Goal: Register for event/course

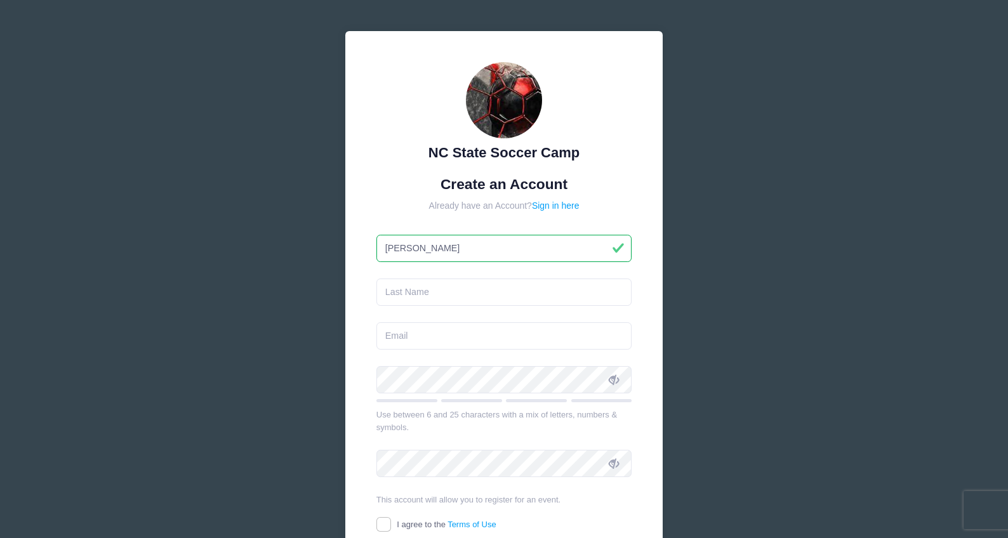
type input "[PERSON_NAME]"
click at [483, 335] on input "email" at bounding box center [504, 335] width 256 height 27
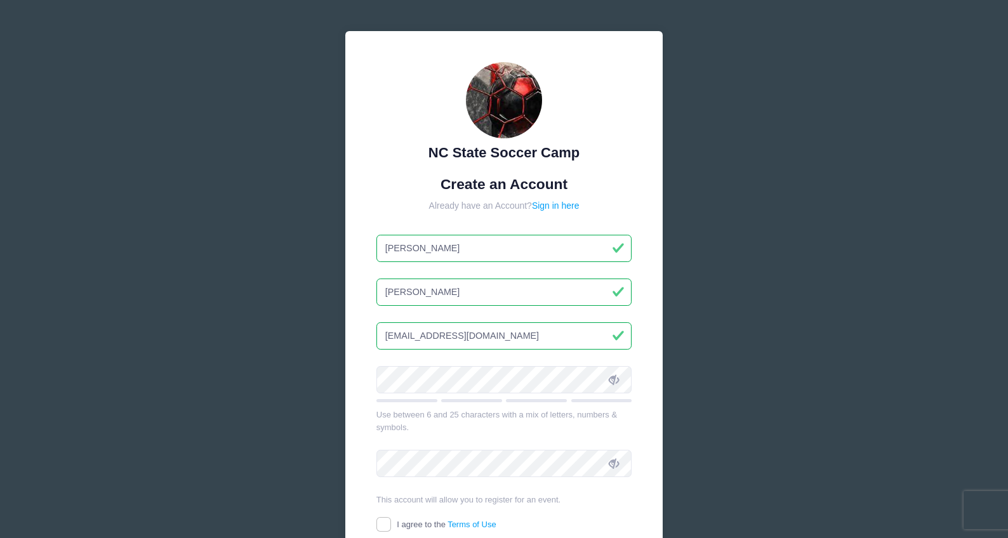
type input "[EMAIL_ADDRESS][DOMAIN_NAME]"
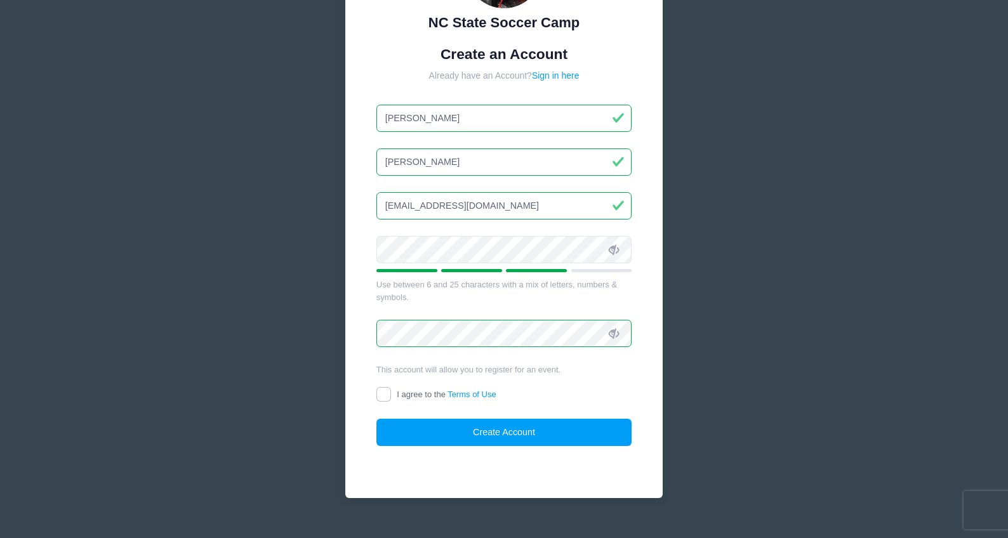
scroll to position [144, 0]
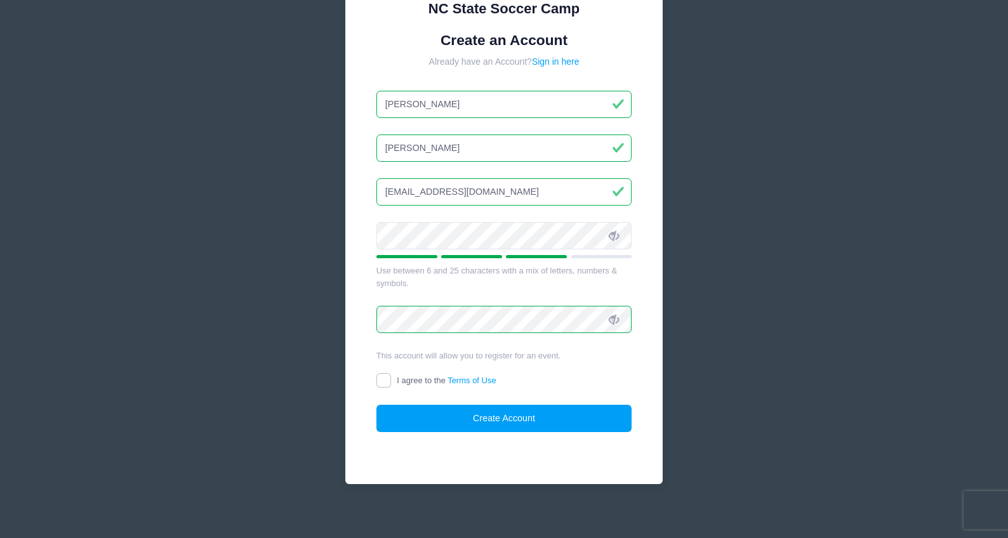
click at [378, 379] on input "I agree to the Terms of Use" at bounding box center [383, 380] width 15 height 15
checkbox input "true"
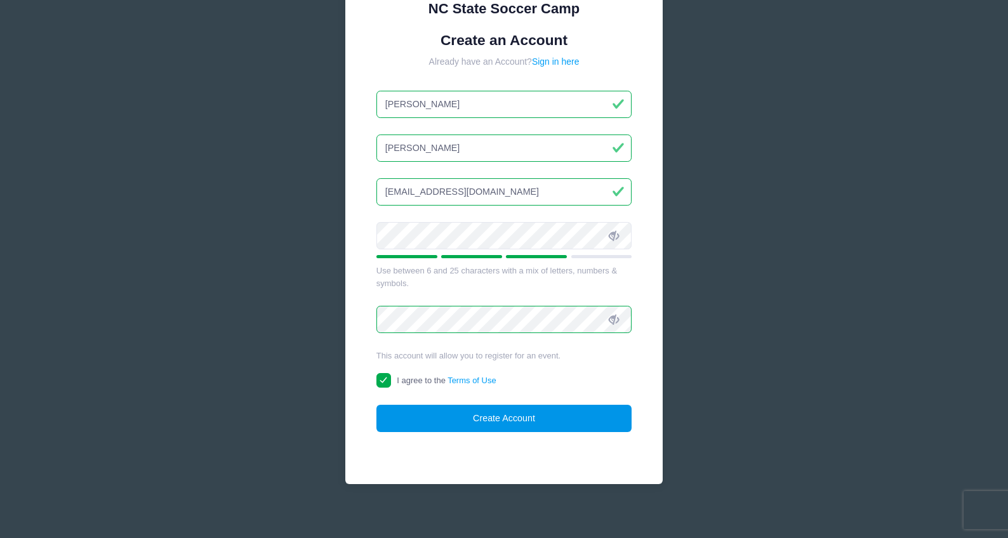
click at [393, 405] on button "Create Account" at bounding box center [504, 418] width 256 height 27
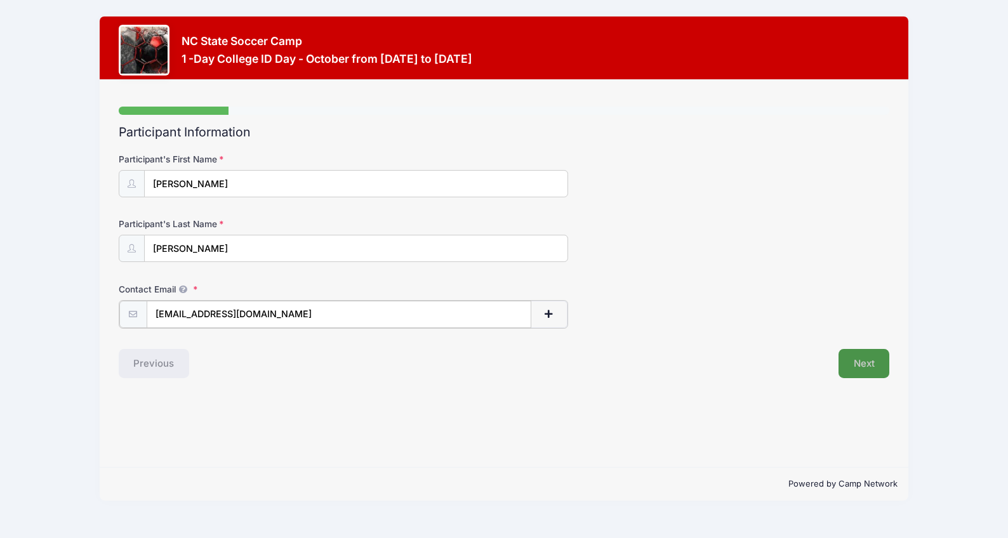
type input "[EMAIL_ADDRESS][DOMAIN_NAME]"
click at [852, 363] on button "Next" at bounding box center [863, 362] width 51 height 29
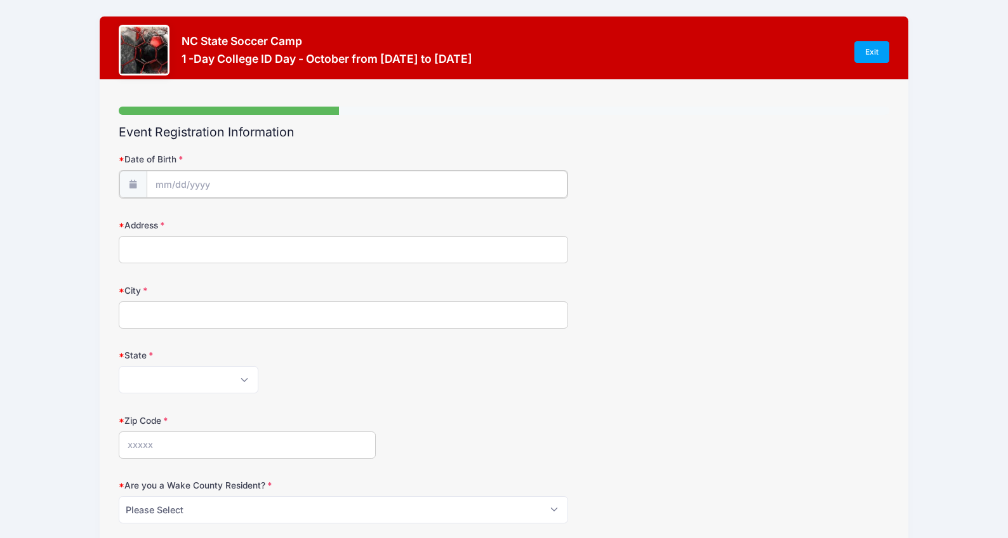
click at [336, 176] on input "Date of Birth" at bounding box center [357, 184] width 421 height 27
select select "2"
click at [281, 223] on span at bounding box center [281, 223] width 9 height 10
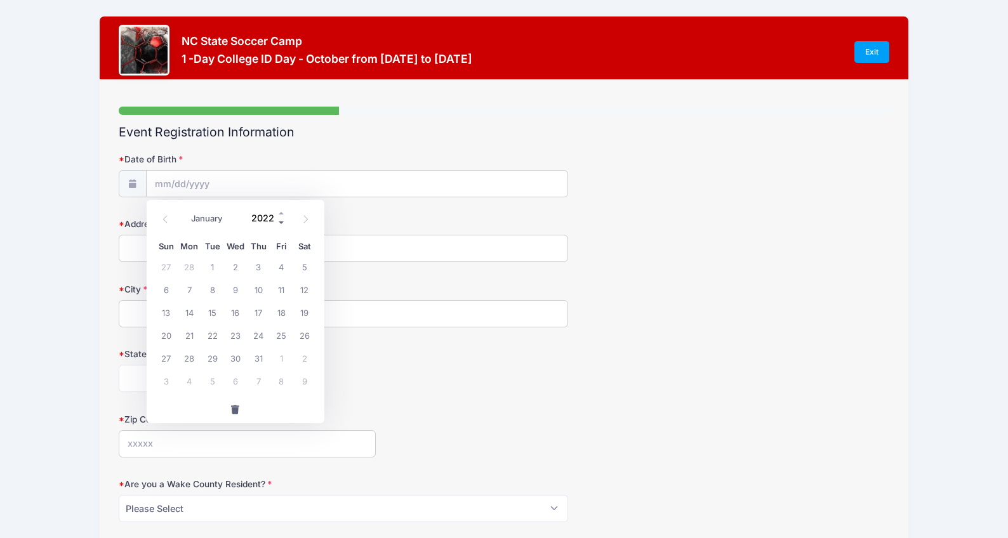
click at [281, 223] on span at bounding box center [281, 223] width 9 height 10
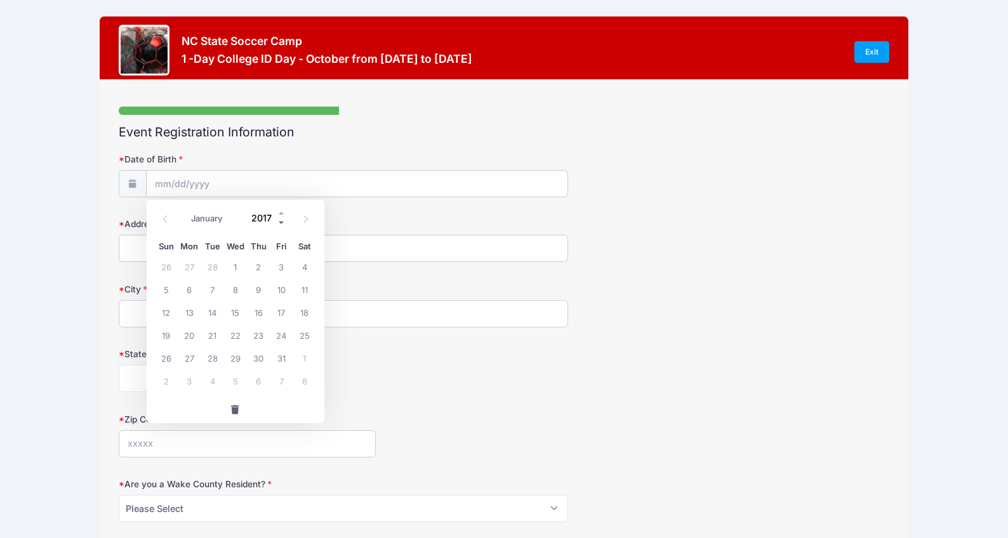
click at [281, 223] on span at bounding box center [281, 223] width 9 height 10
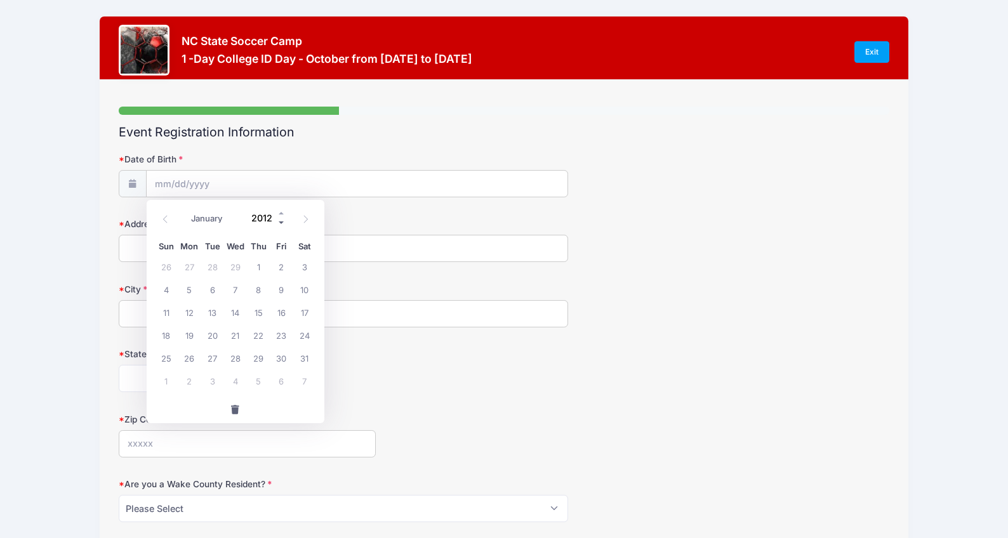
click at [281, 223] on span at bounding box center [281, 223] width 9 height 10
type input "2008"
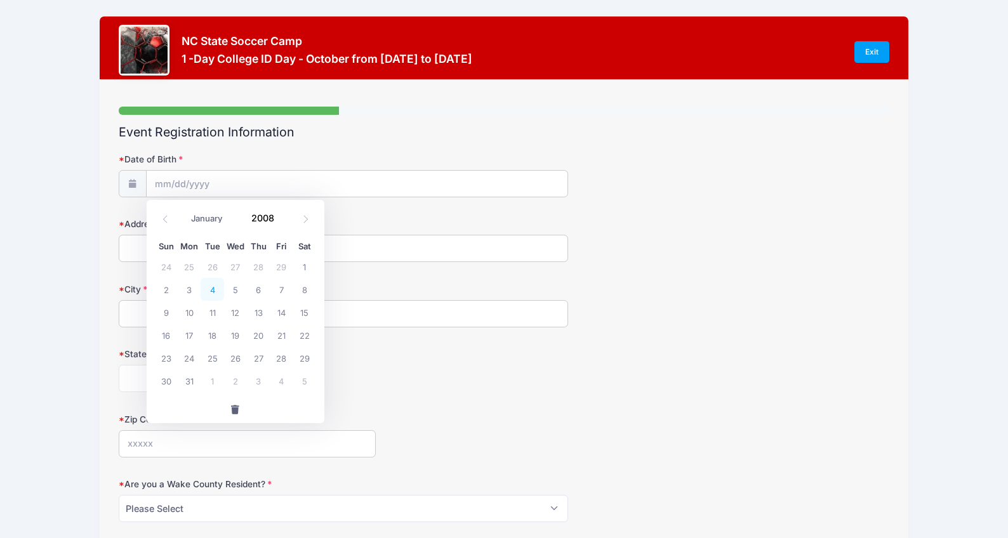
click at [213, 291] on span "4" at bounding box center [212, 289] width 23 height 23
type input "[DATE]"
type input "[STREET_ADDRESS]"
type input "[GEOGRAPHIC_DATA]"
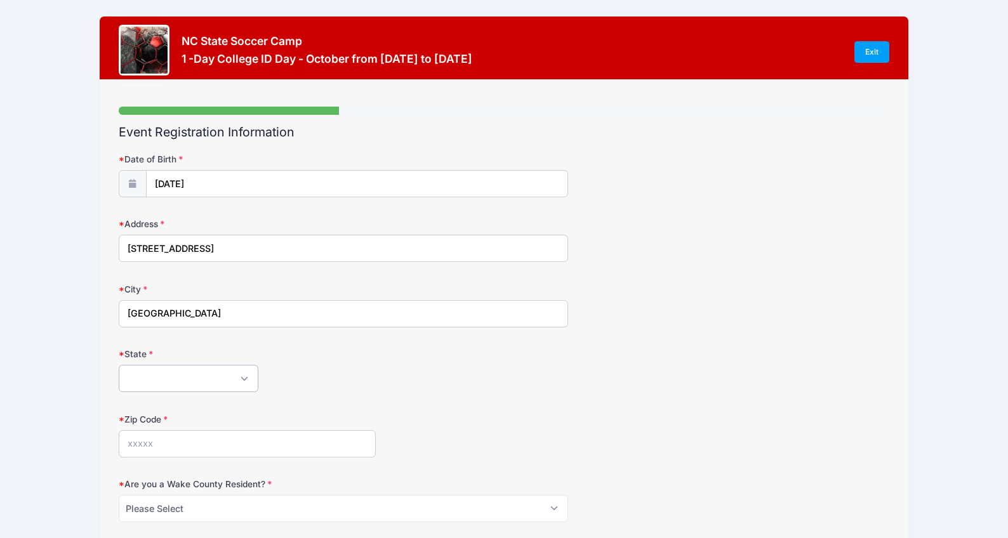
select select "NC"
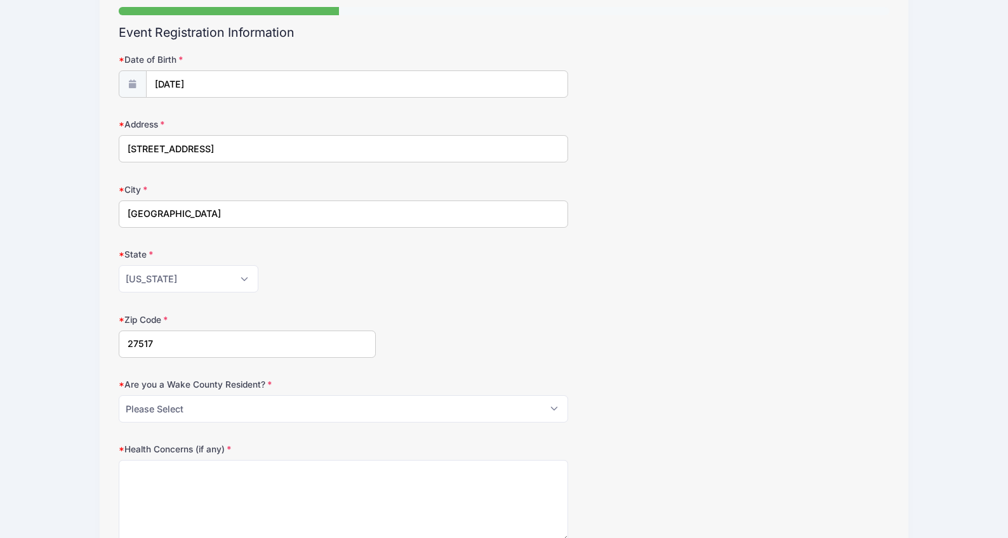
scroll to position [100, 0]
type input "27517"
select select "NO"
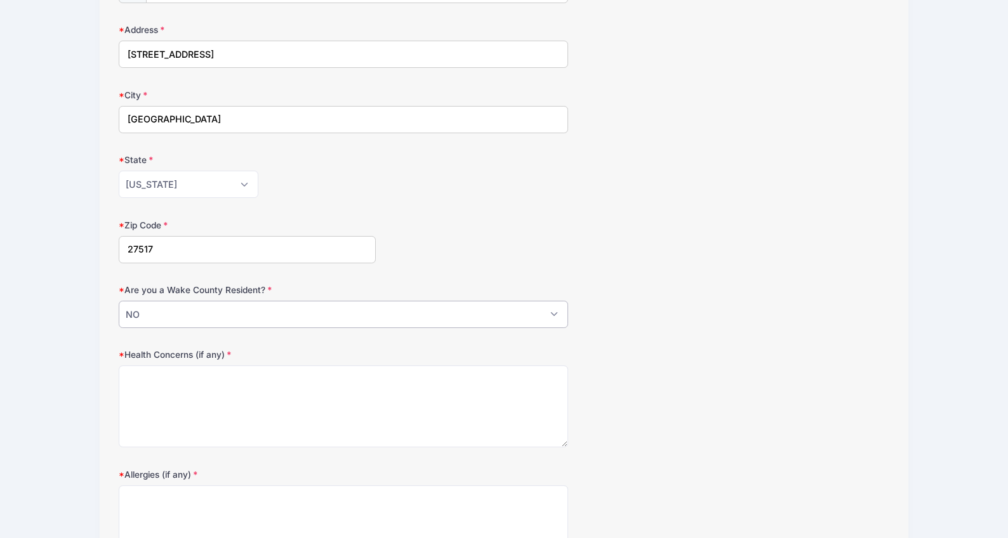
scroll to position [195, 0]
click at [199, 414] on textarea "Health Concerns (if any)" at bounding box center [344, 406] width 450 height 82
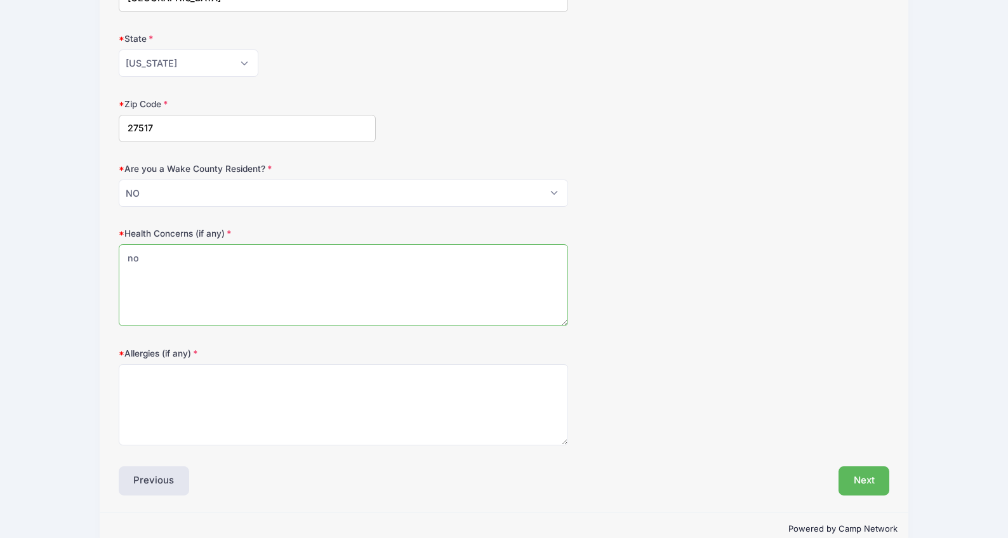
scroll to position [320, 0]
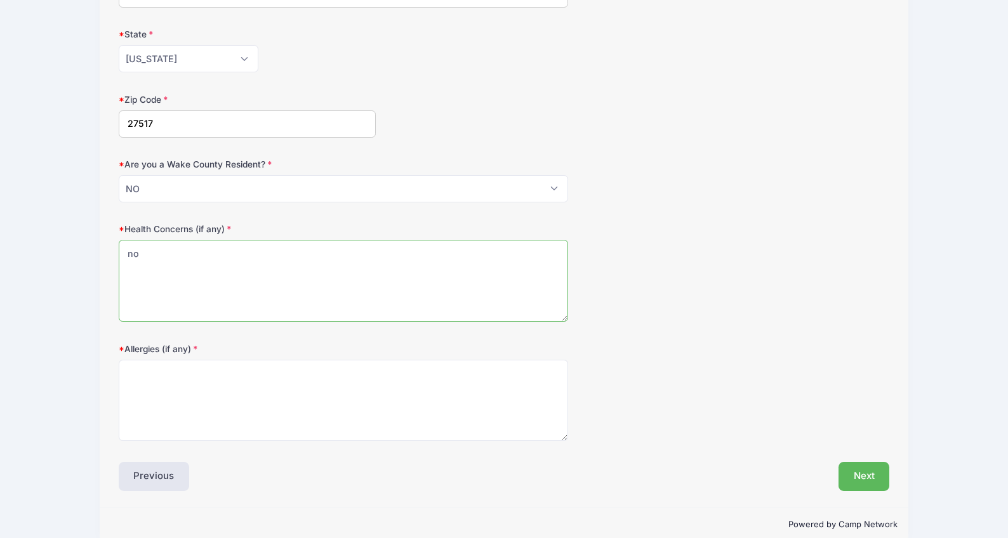
type textarea "no"
click at [201, 406] on textarea "Allergies (if any)" at bounding box center [344, 401] width 450 height 82
type textarea "no"
click at [869, 462] on div "Event Registration Information Date of Birth [DATE] Address [STREET_ADDRESS] Ci…" at bounding box center [504, 148] width 771 height 686
click at [869, 468] on button "Next" at bounding box center [863, 476] width 51 height 29
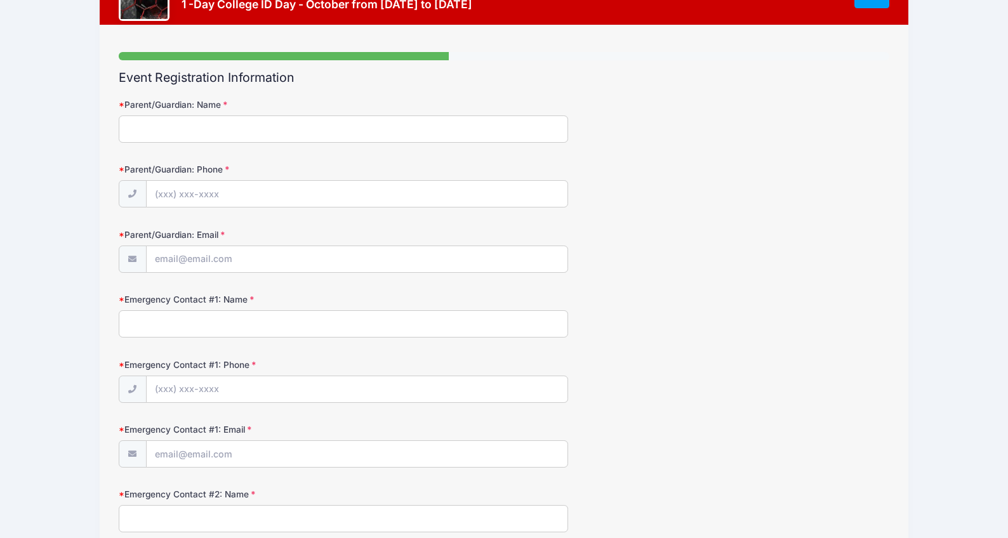
scroll to position [0, 0]
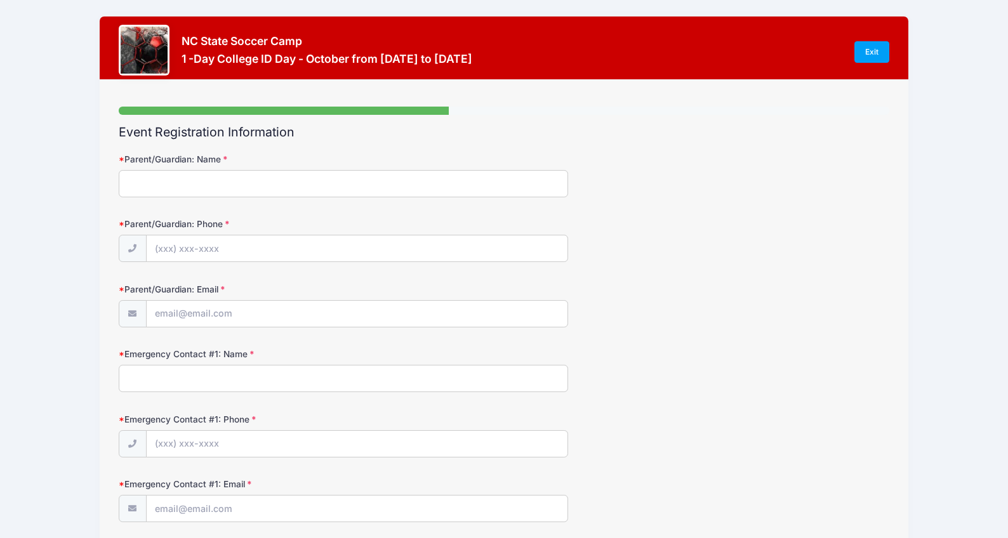
type input "Q"
type input "[PERSON_NAME]"
type input "[PHONE_NUMBER]"
type input "[EMAIL_ADDRESS][DOMAIN_NAME]"
type input "[PERSON_NAME]"
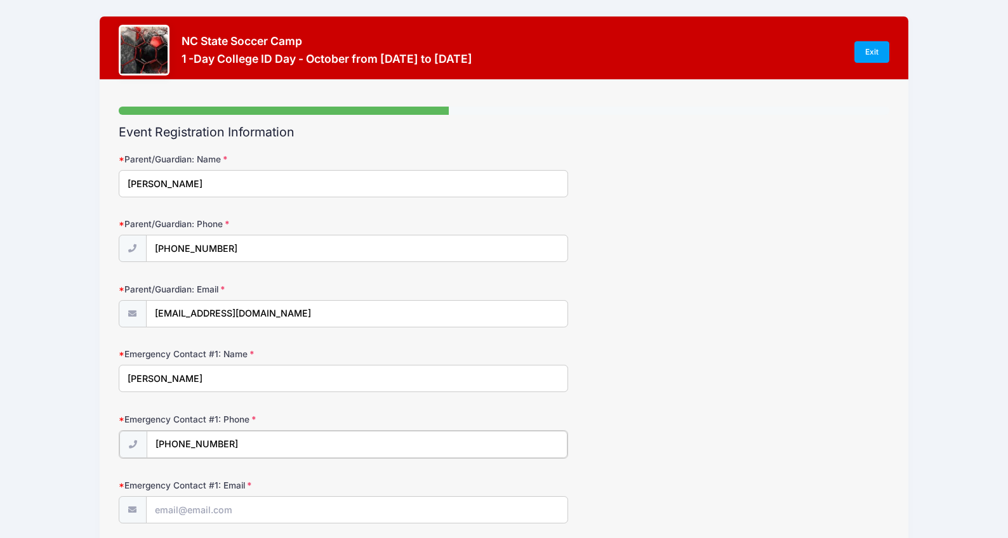
click at [424, 457] on input "[PHONE_NUMBER]" at bounding box center [357, 444] width 421 height 27
type input "[PHONE_NUMBER]"
click at [452, 482] on div "Emergency Contact #1: Email" at bounding box center [504, 500] width 771 height 44
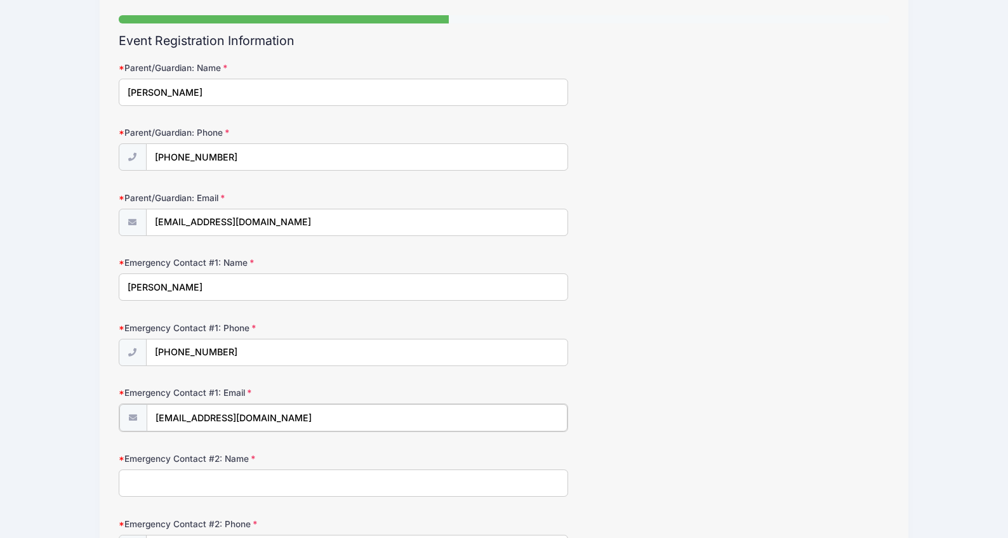
scroll to position [102, 0]
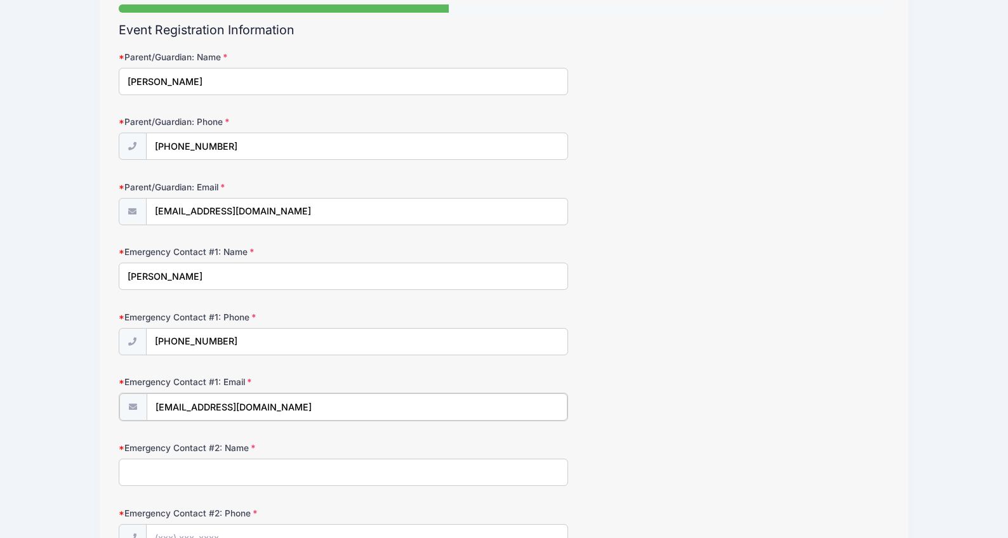
type input "[EMAIL_ADDRESS][DOMAIN_NAME]"
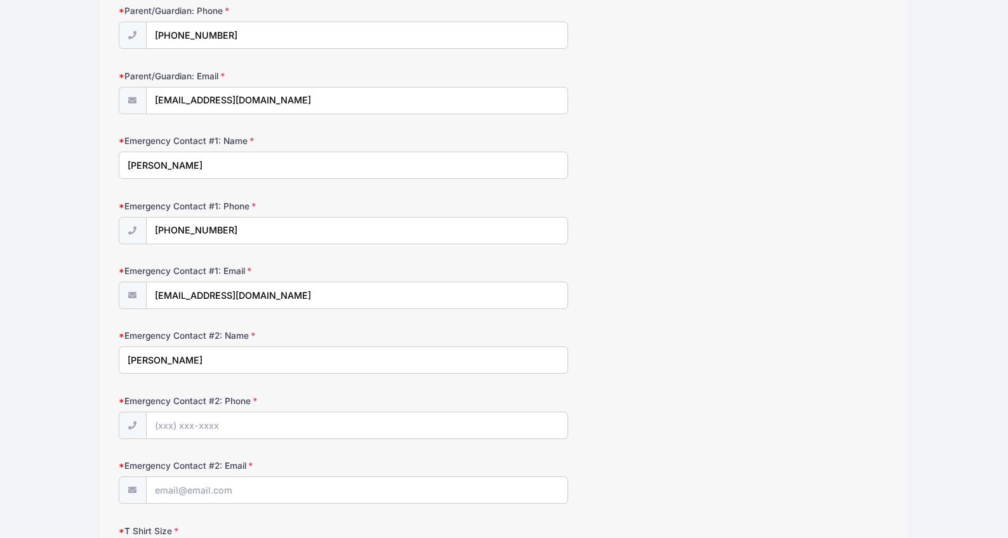
scroll to position [214, 0]
type input "[PERSON_NAME]"
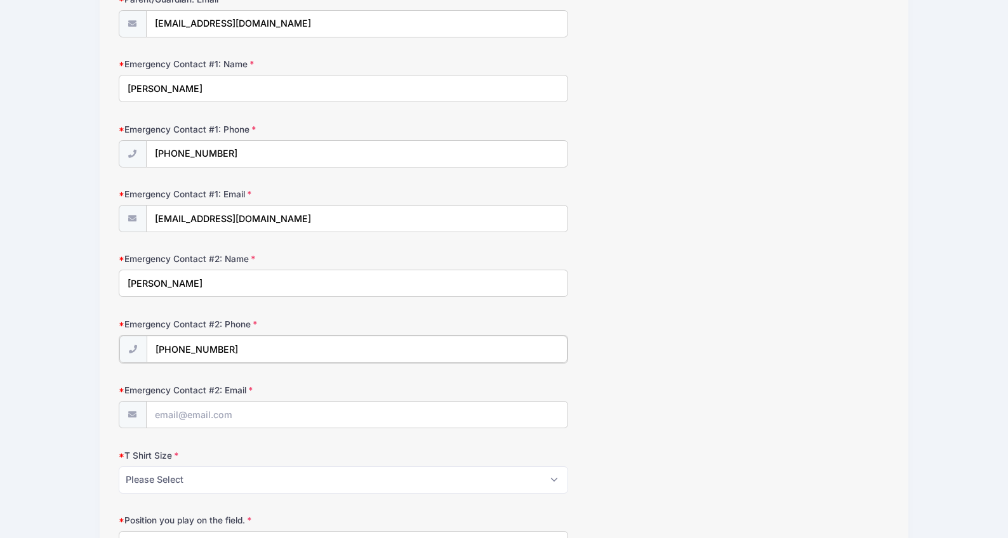
scroll to position [292, 0]
type input "[PHONE_NUMBER]"
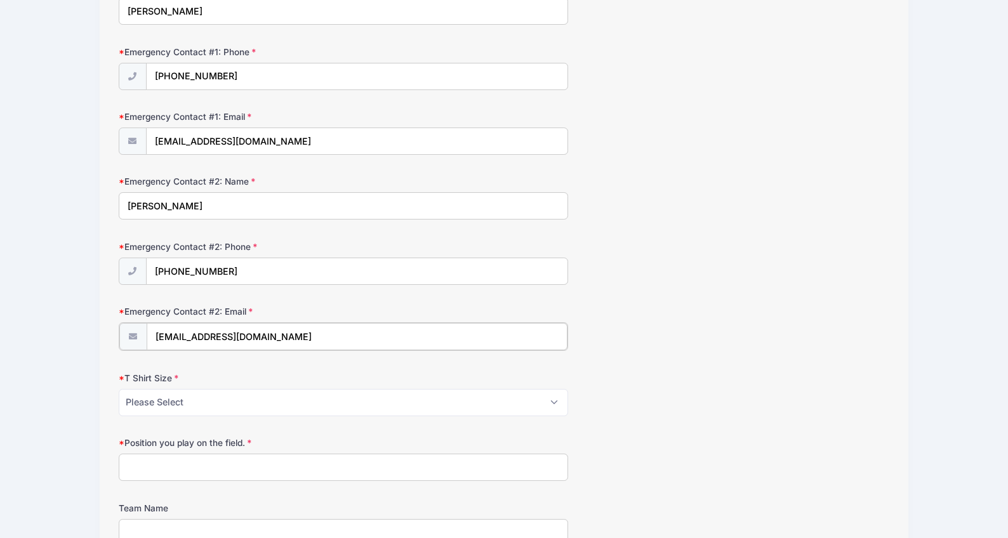
scroll to position [380, 0]
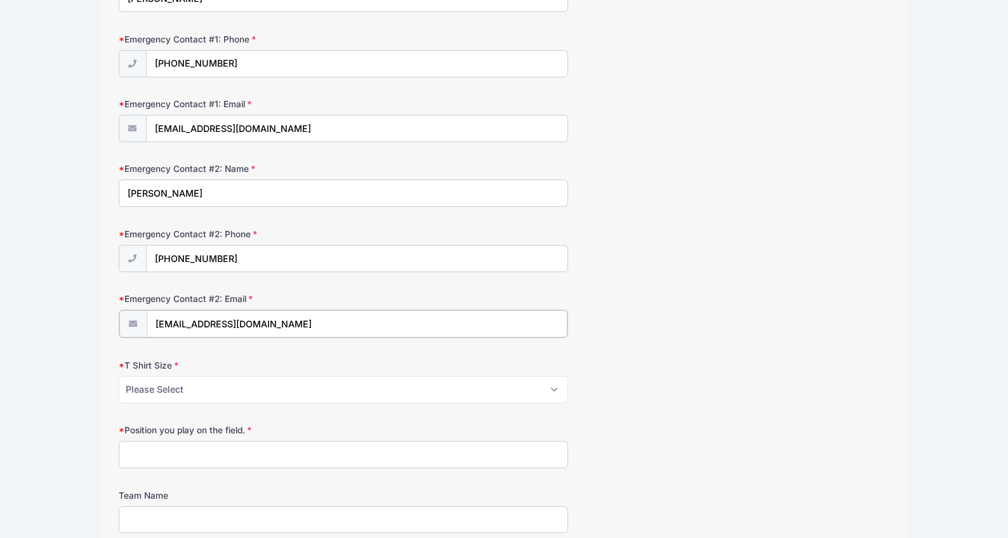
type input "[EMAIL_ADDRESS][DOMAIN_NAME]"
select select "Adult Large"
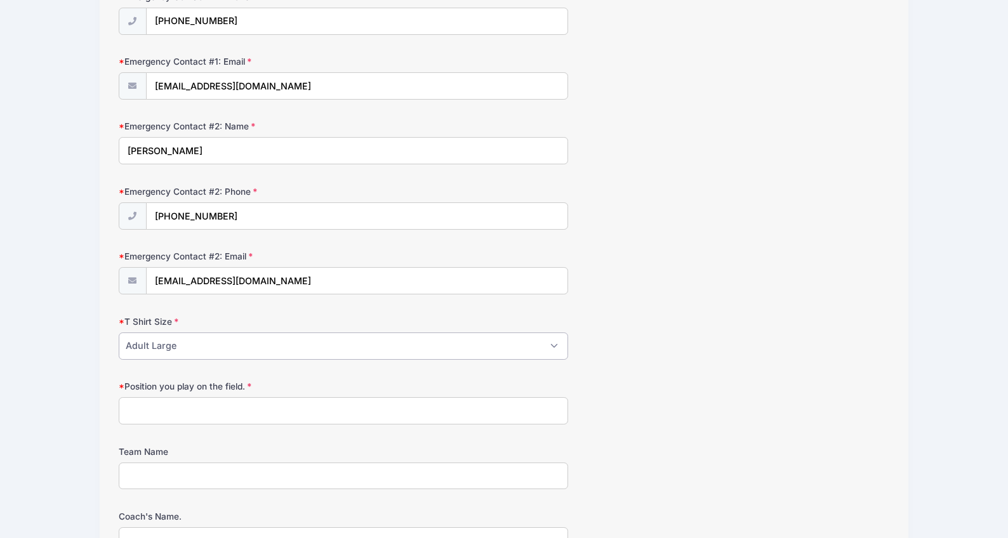
scroll to position [425, 0]
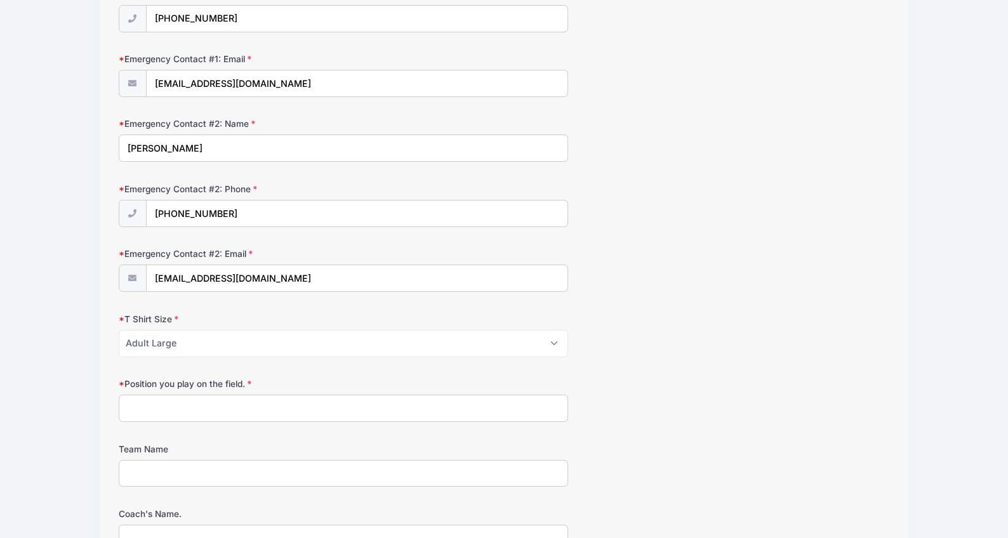
click at [375, 414] on input "Position you play on the field." at bounding box center [344, 408] width 450 height 27
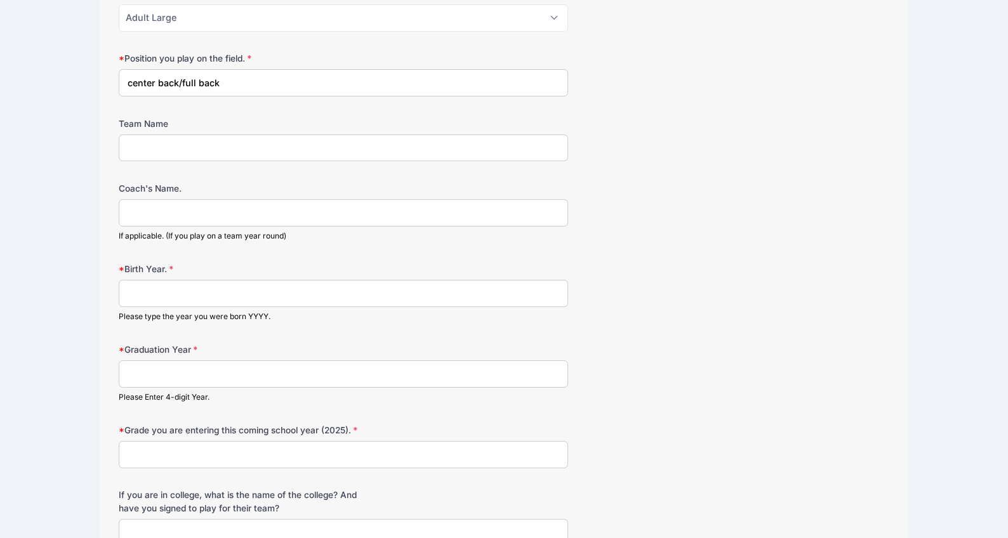
scroll to position [759, 0]
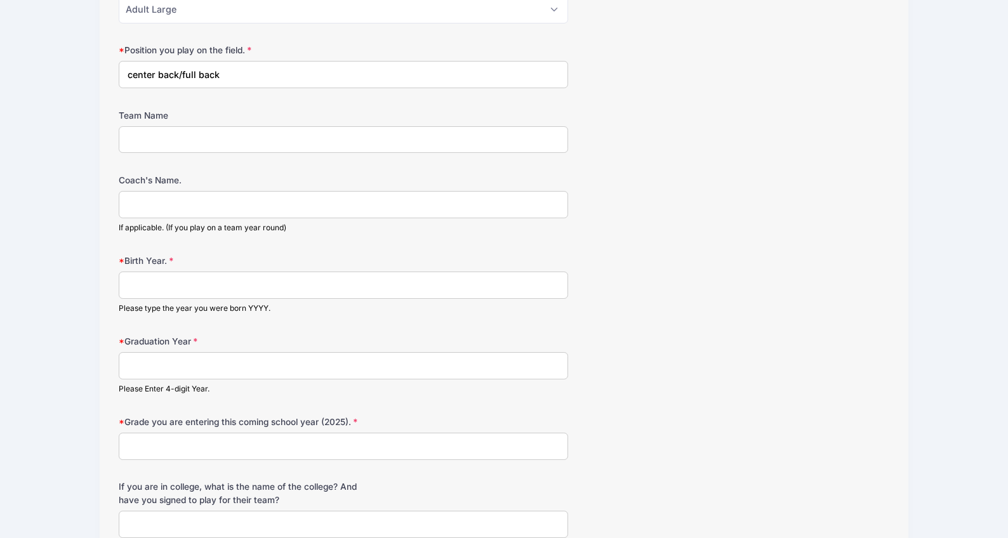
type input "center back/full back"
type input "2008"
click at [362, 365] on input "Graduation Year" at bounding box center [344, 365] width 450 height 27
type input "2026"
click at [355, 449] on input "Grade you are entering this coming school year (2025)." at bounding box center [344, 446] width 450 height 27
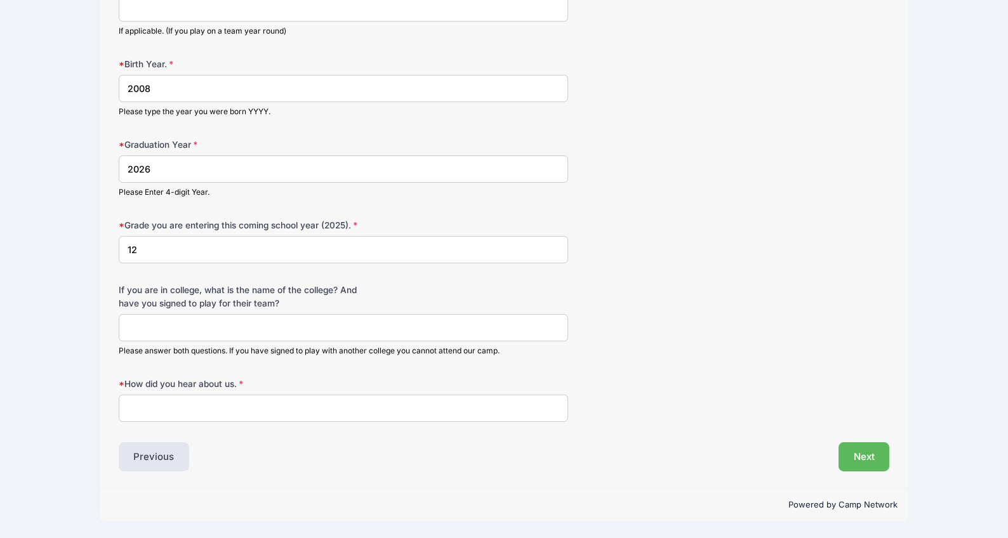
scroll to position [962, 0]
type input "12"
click at [292, 418] on input "How did you hear about us." at bounding box center [344, 408] width 450 height 27
type input "internet search"
click at [857, 457] on button "Next" at bounding box center [863, 456] width 51 height 29
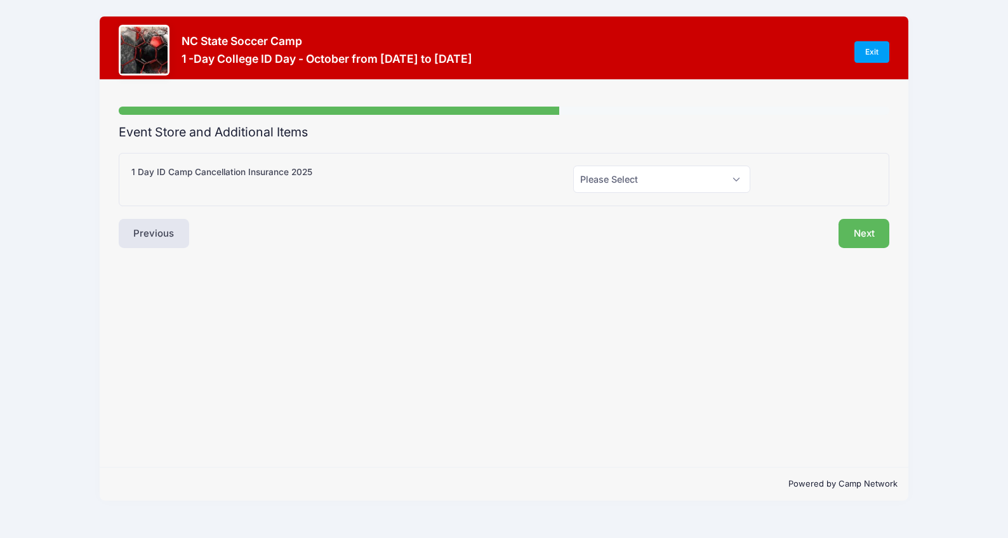
scroll to position [0, 0]
select select "0"
click at [852, 231] on button "Next" at bounding box center [863, 233] width 51 height 29
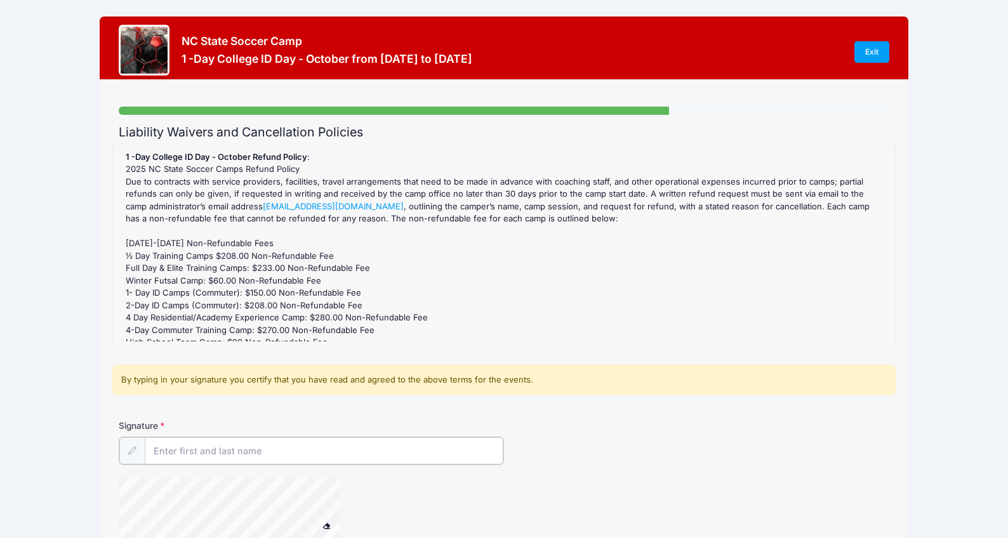
click at [363, 446] on input "Signature" at bounding box center [324, 450] width 358 height 27
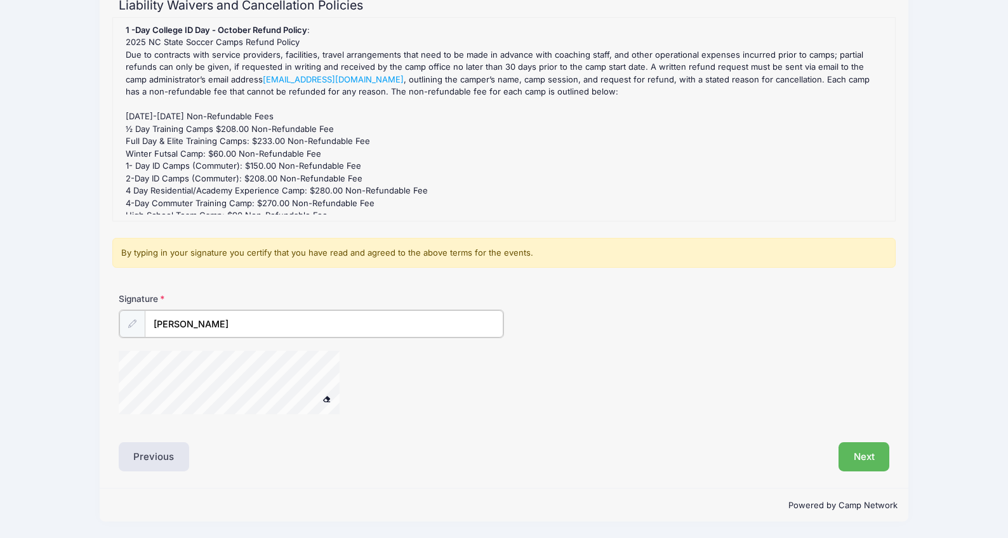
scroll to position [126, 0]
type input "[PERSON_NAME]"
click at [855, 454] on button "Next" at bounding box center [863, 457] width 51 height 29
click at [329, 398] on span at bounding box center [326, 399] width 9 height 7
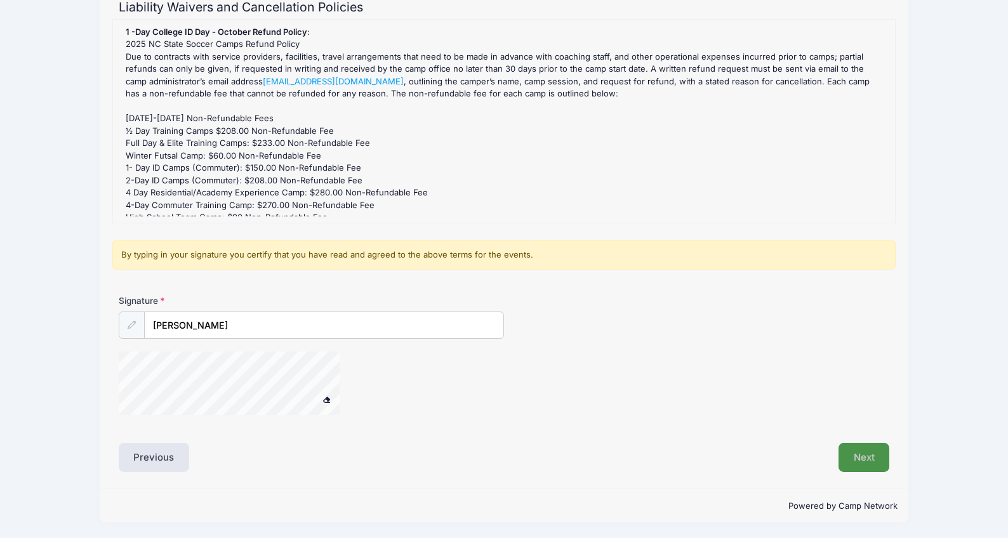
click at [851, 463] on button "Next" at bounding box center [863, 457] width 51 height 29
click at [869, 447] on button "Next" at bounding box center [863, 457] width 51 height 29
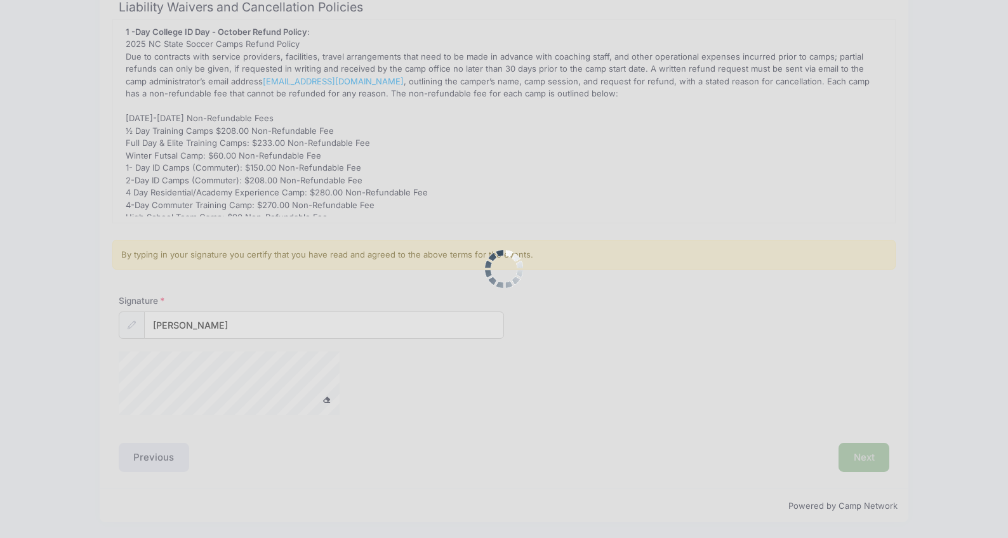
scroll to position [0, 0]
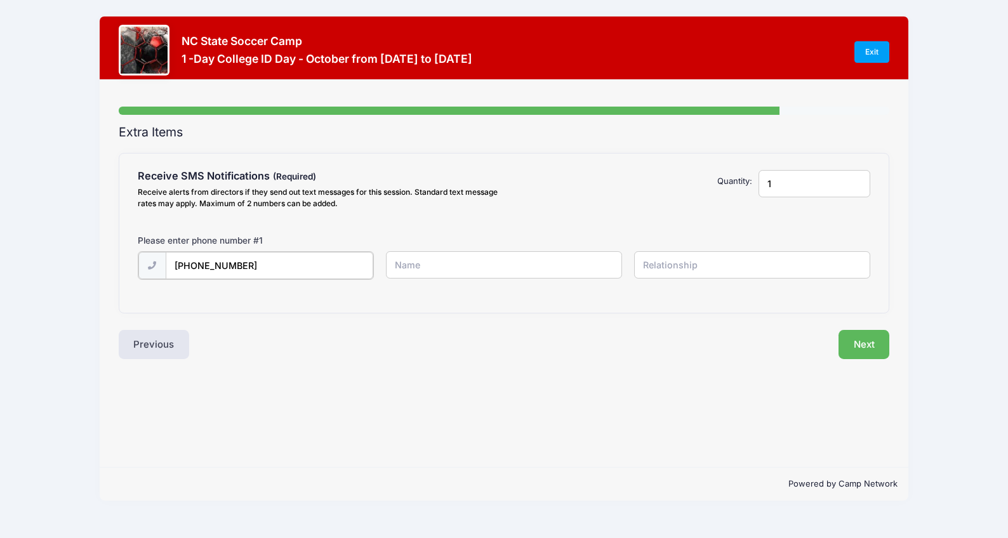
type input "[PHONE_NUMBER]"
type input "[PERSON_NAME]"
click at [0, 0] on input "text" at bounding box center [0, 0] width 0 height 0
type input "mother"
click at [871, 339] on button "Next" at bounding box center [863, 343] width 51 height 29
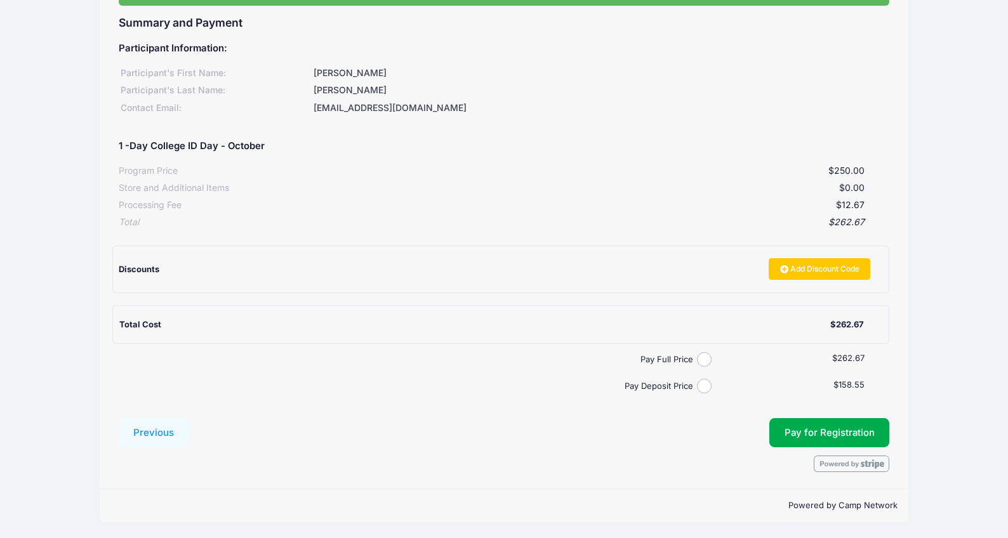
scroll to position [108, 0]
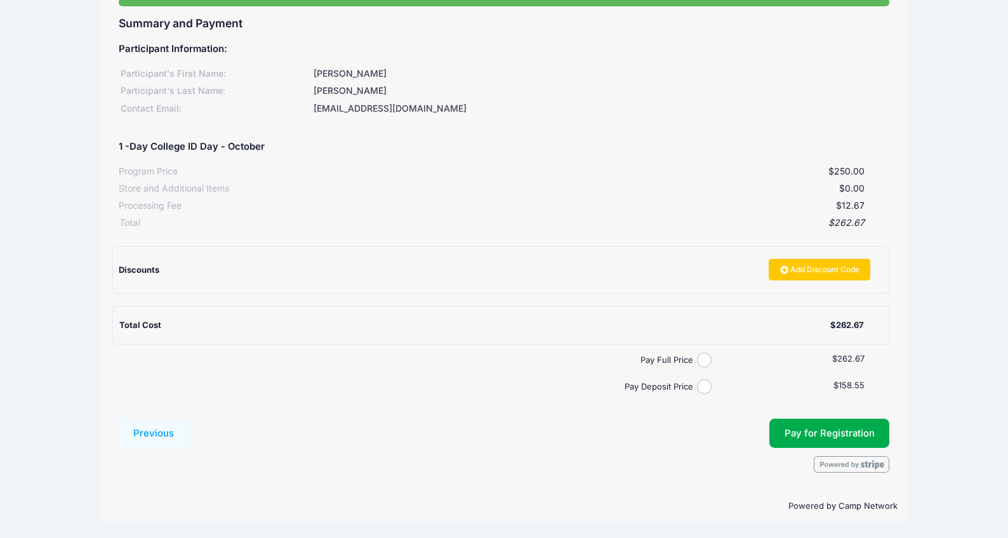
click at [704, 359] on input "Pay Full Price" at bounding box center [704, 360] width 15 height 15
radio input "true"
click at [794, 439] on button "Pay for Registration" at bounding box center [829, 433] width 121 height 29
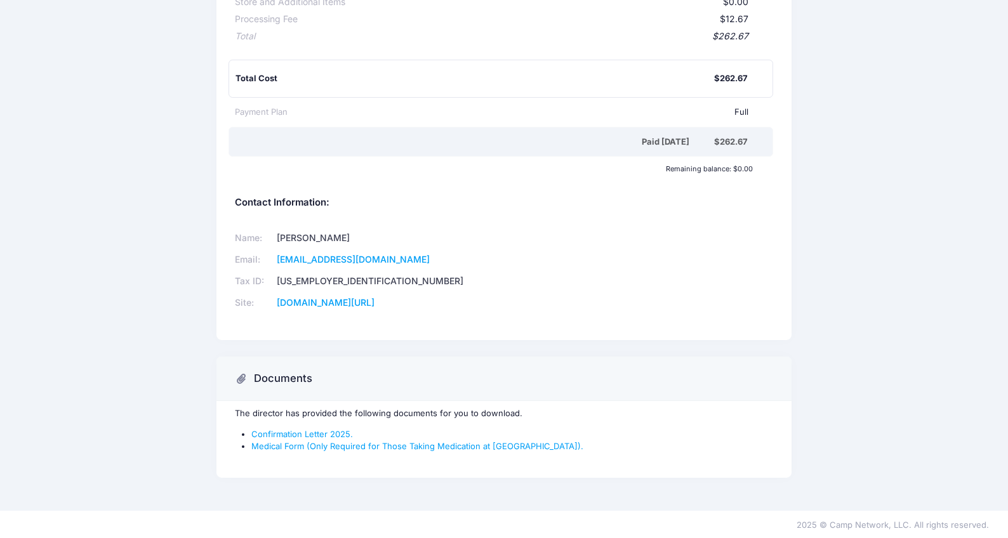
scroll to position [268, 0]
click at [284, 433] on link "Confirmation Letter 2025." at bounding box center [302, 435] width 102 height 10
